Goal: Information Seeking & Learning: Learn about a topic

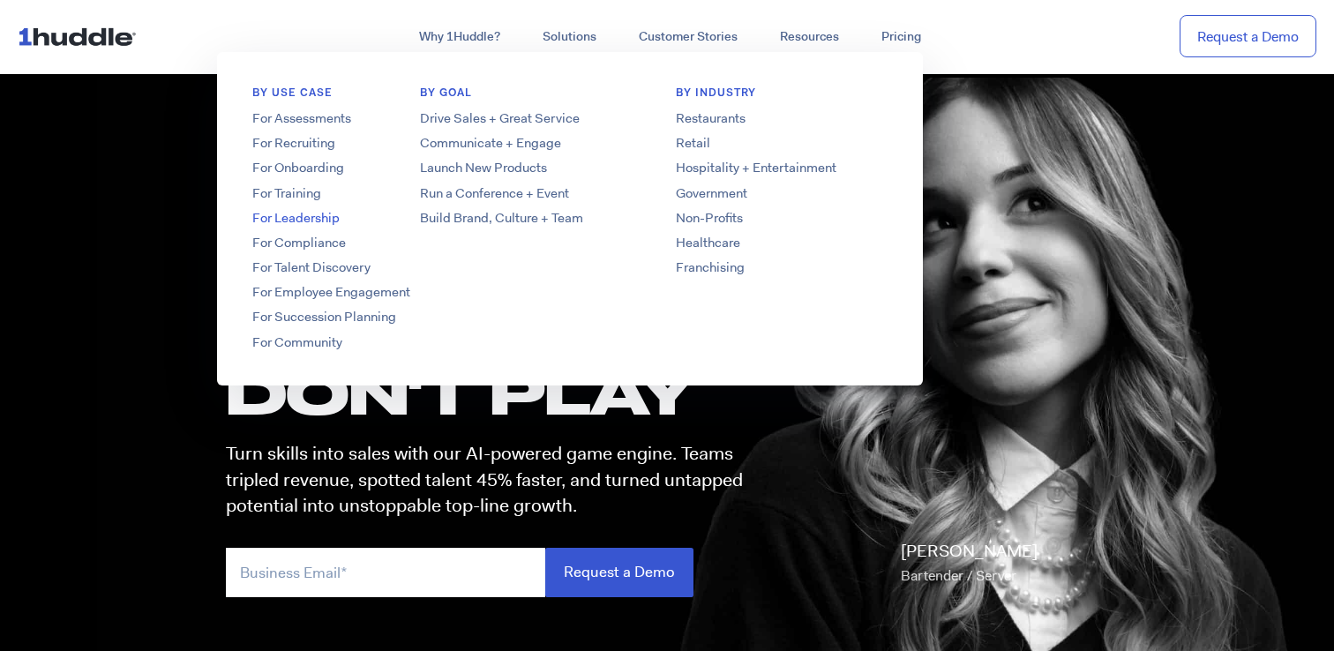
click at [304, 225] on link "For Leadership" at bounding box center [358, 218] width 282 height 19
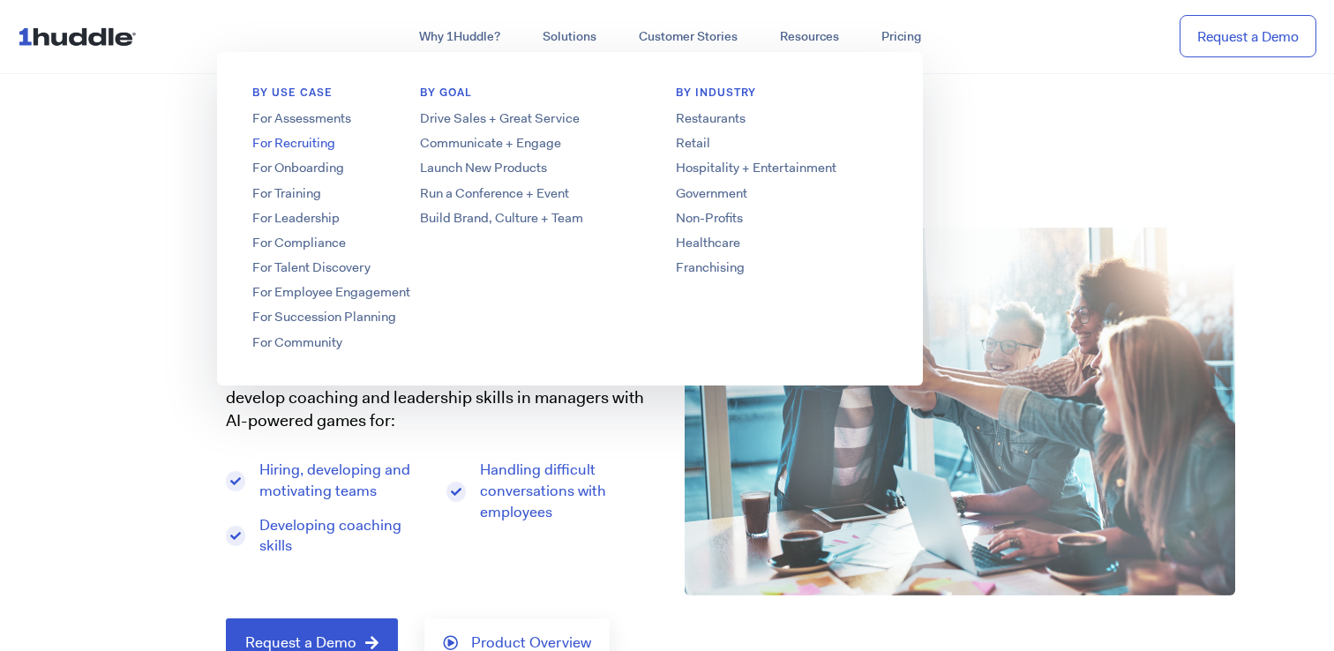
click at [296, 148] on link "For Recruiting" at bounding box center [358, 143] width 282 height 19
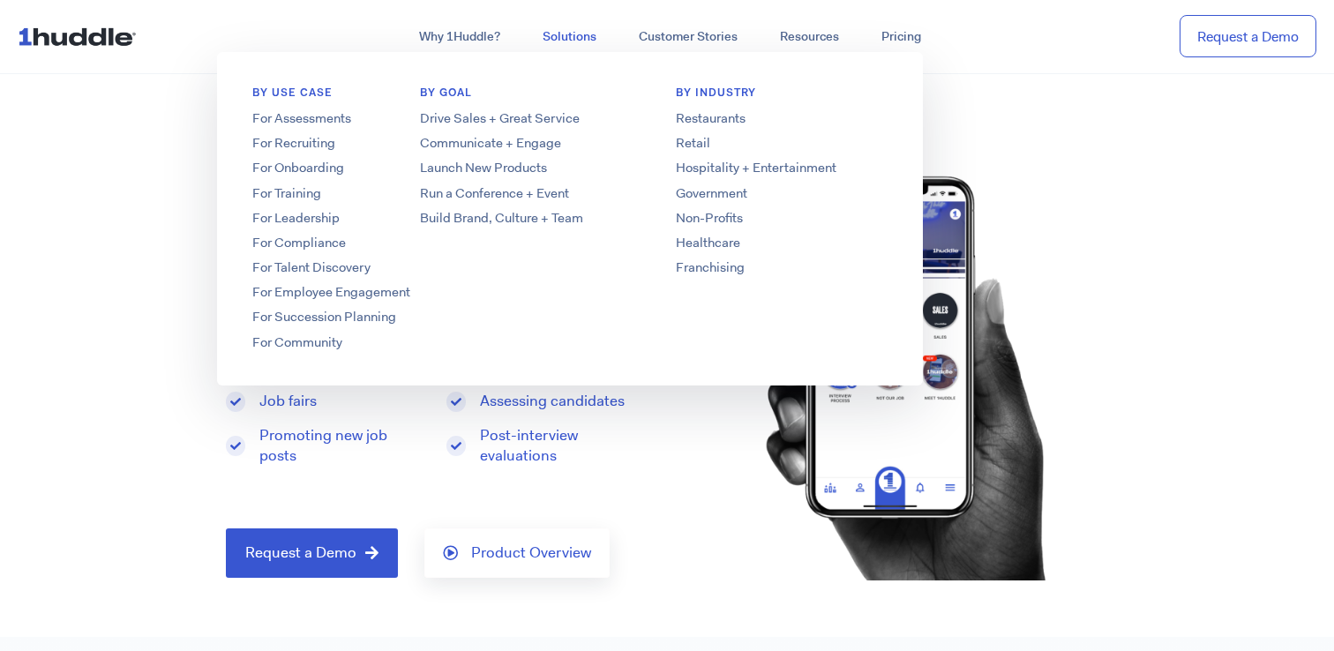
click at [563, 44] on link "Solutions" at bounding box center [569, 37] width 96 height 32
click at [308, 192] on link "For Training" at bounding box center [358, 193] width 282 height 19
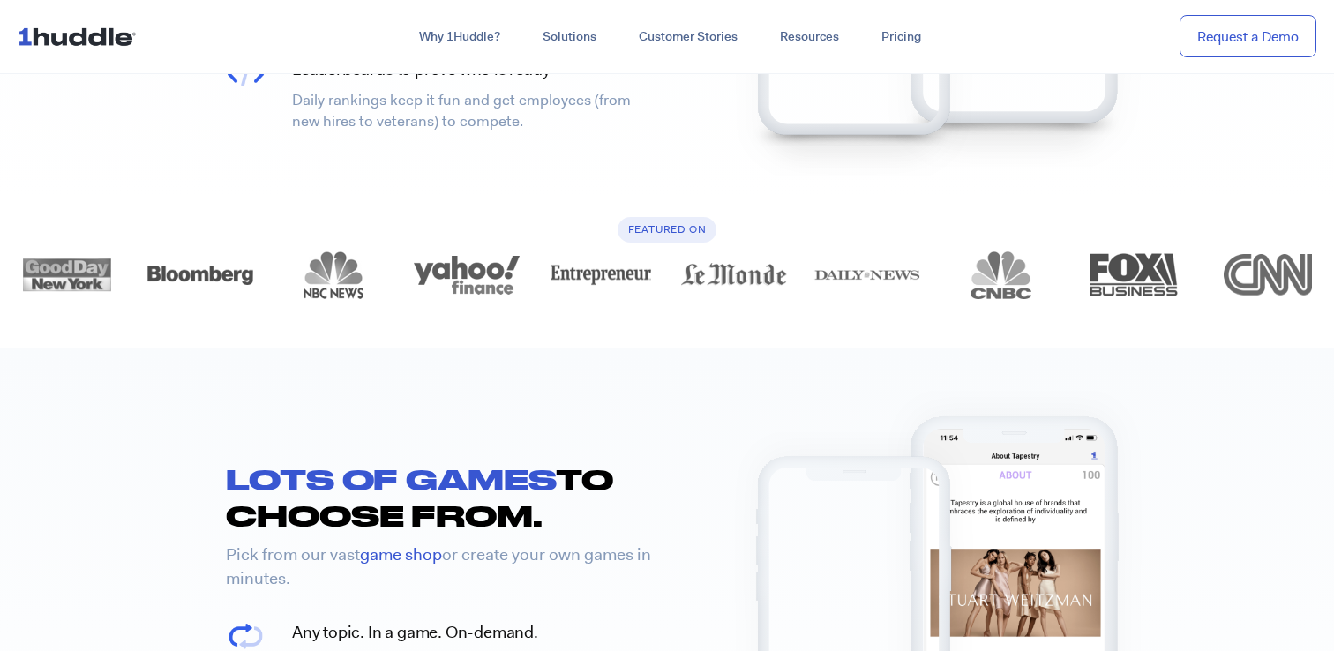
scroll to position [1905, 0]
